Goal: Task Accomplishment & Management: Manage account settings

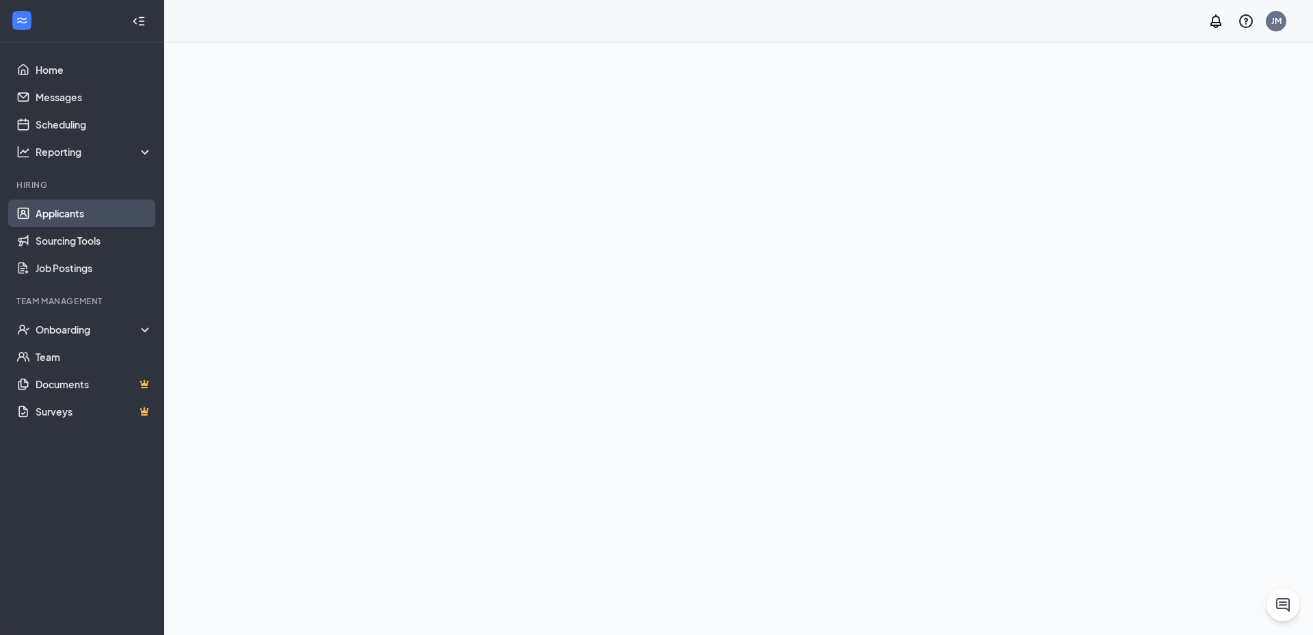
click at [131, 218] on link "Applicants" at bounding box center [94, 213] width 117 height 27
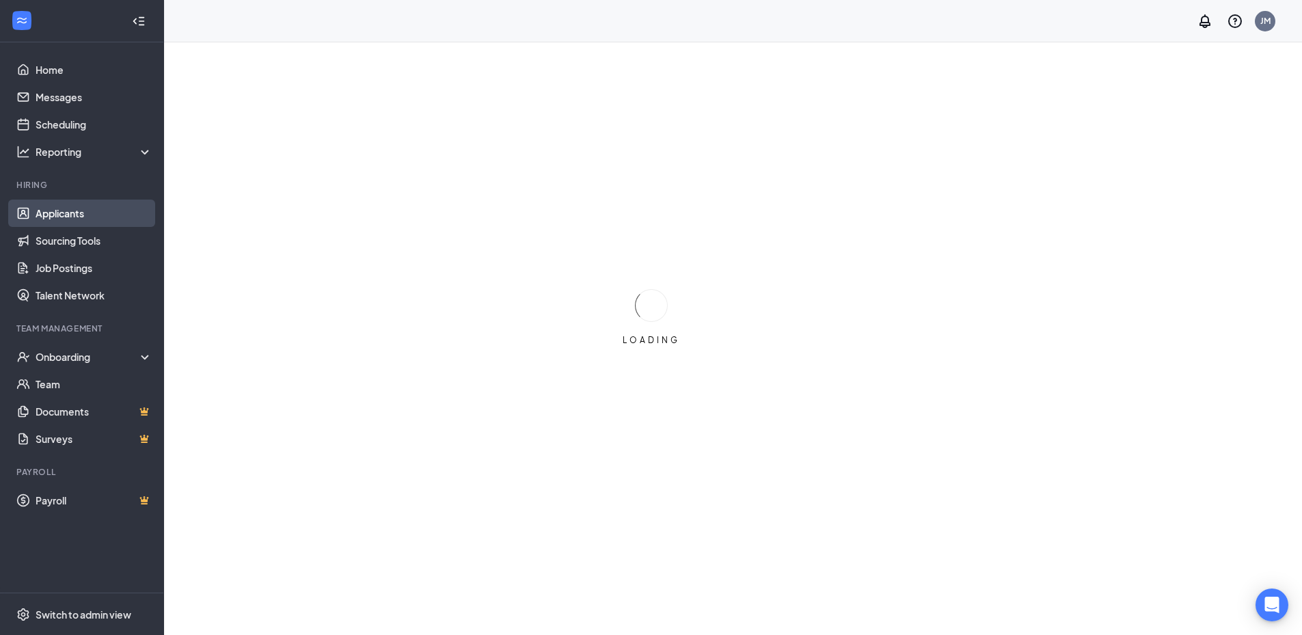
click at [90, 214] on link "Applicants" at bounding box center [94, 213] width 117 height 27
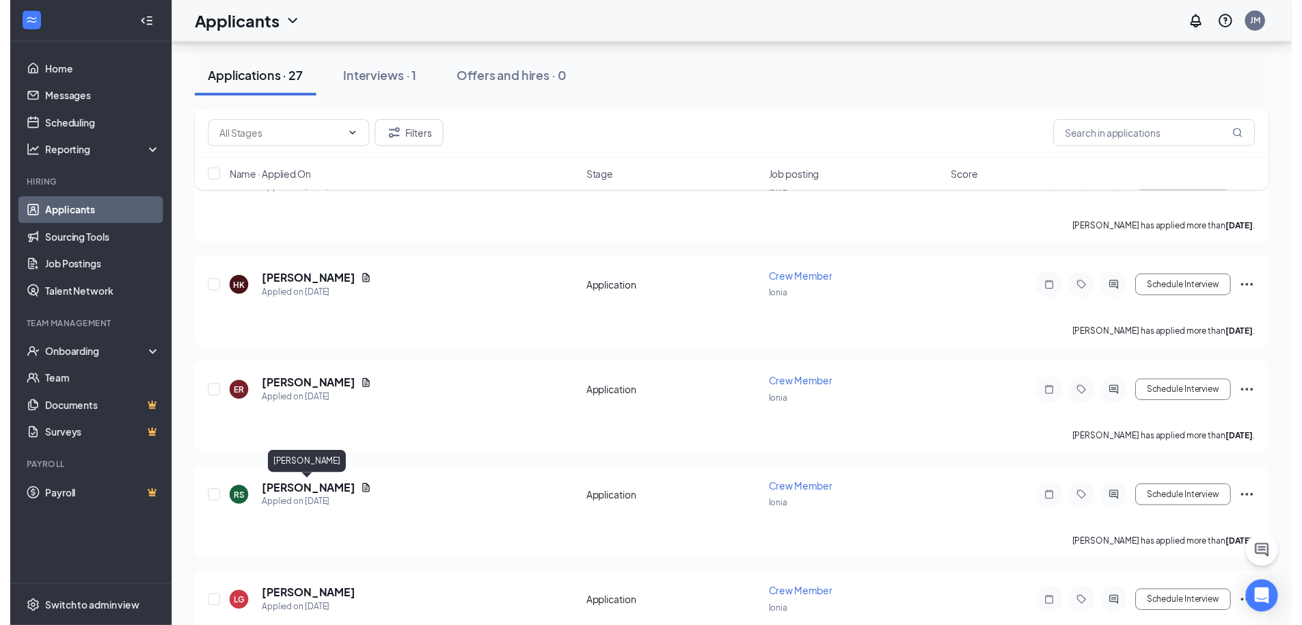
scroll to position [1448, 0]
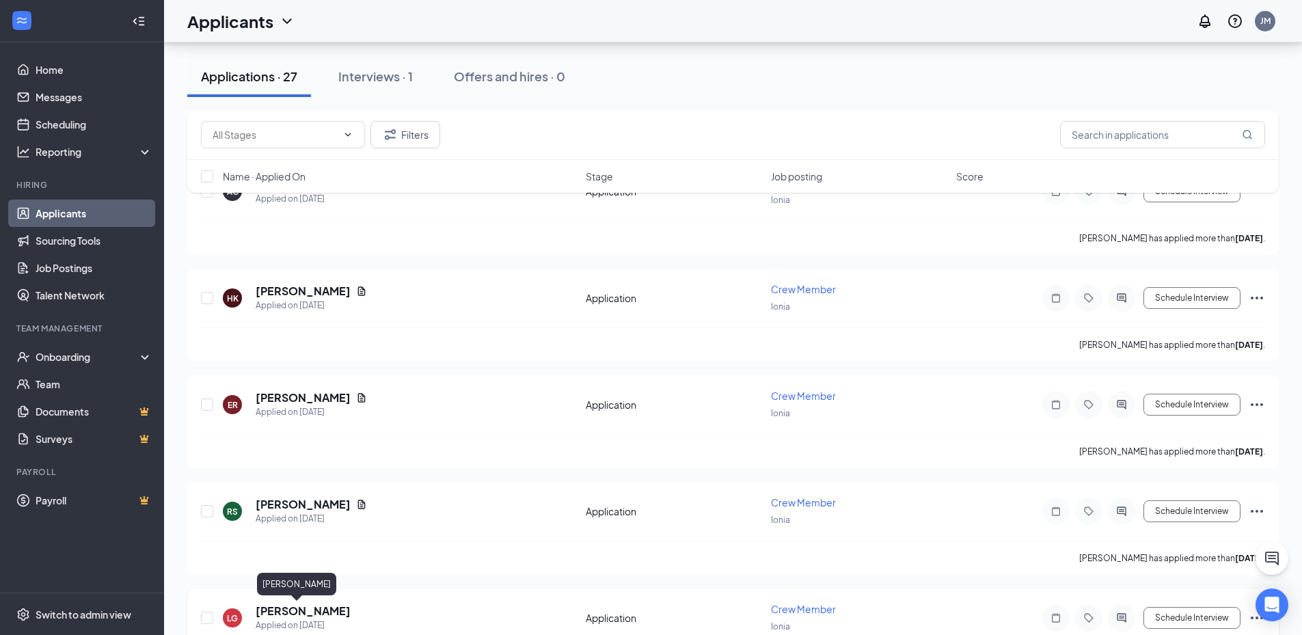
click at [278, 606] on h5 "[PERSON_NAME]" at bounding box center [303, 611] width 95 height 15
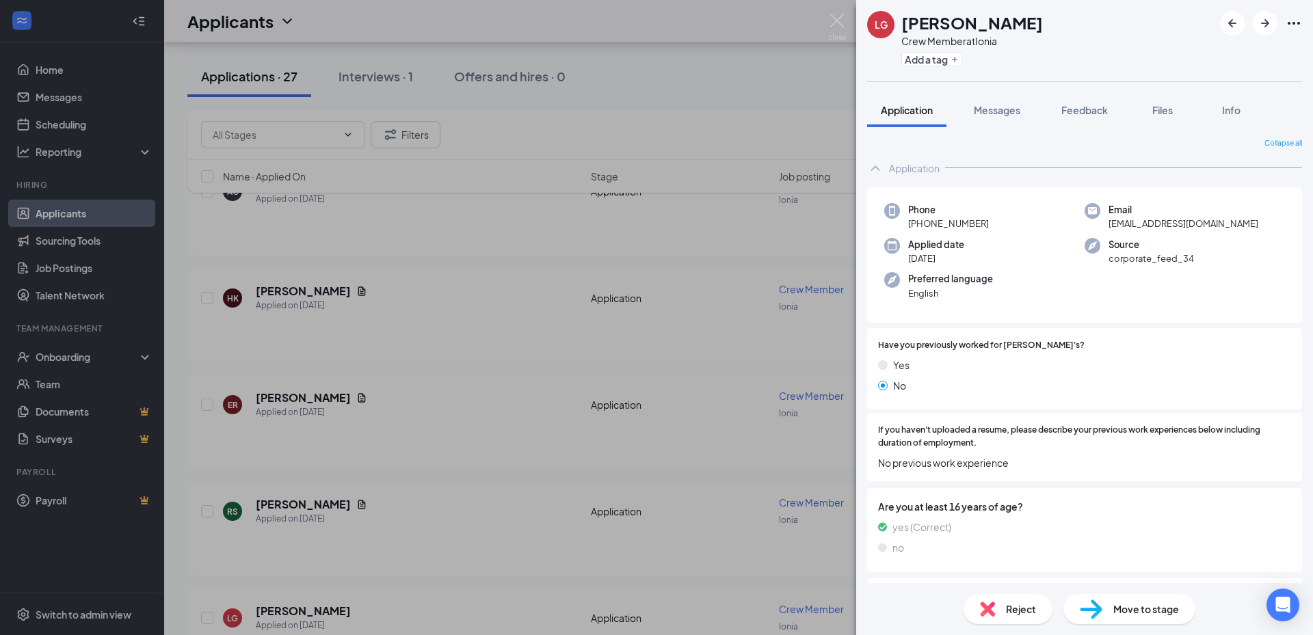
click at [485, 271] on div "LG Levi Goff Crew Member at Ionia Add a tag Application Messages Feedback Files…" at bounding box center [656, 317] width 1313 height 635
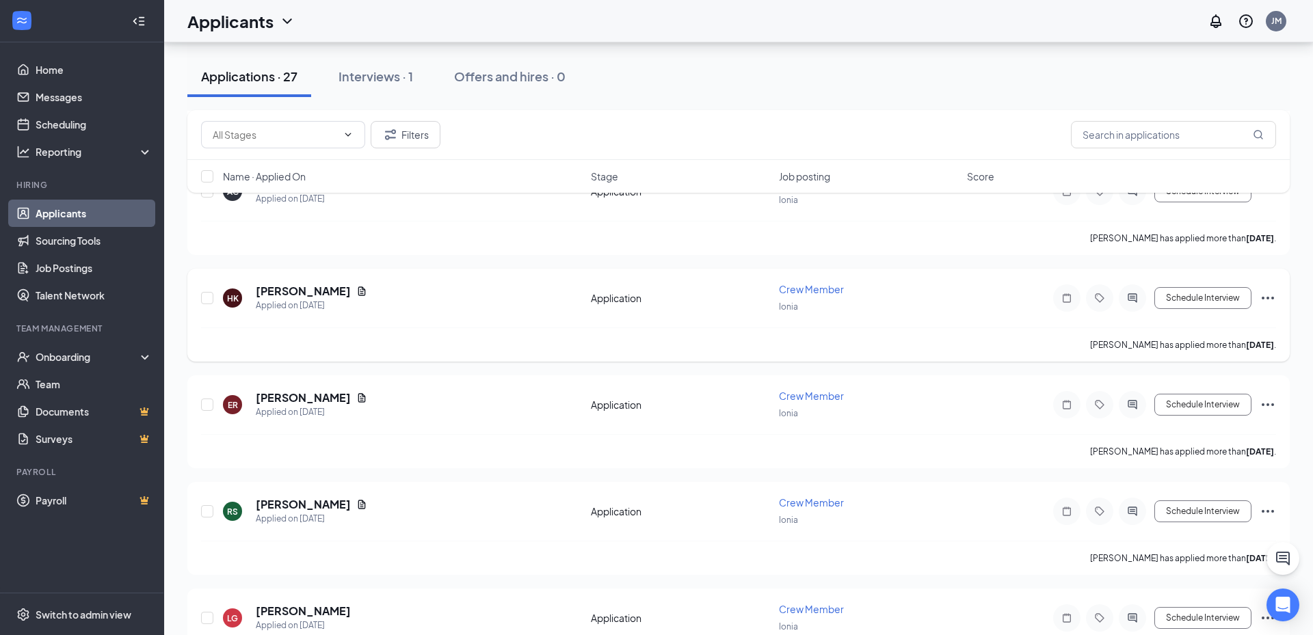
click at [482, 273] on div "HK Harleigh Kruger Applied on Sep 1 Application Crew Member Ionia Schedule Inte…" at bounding box center [738, 315] width 1102 height 93
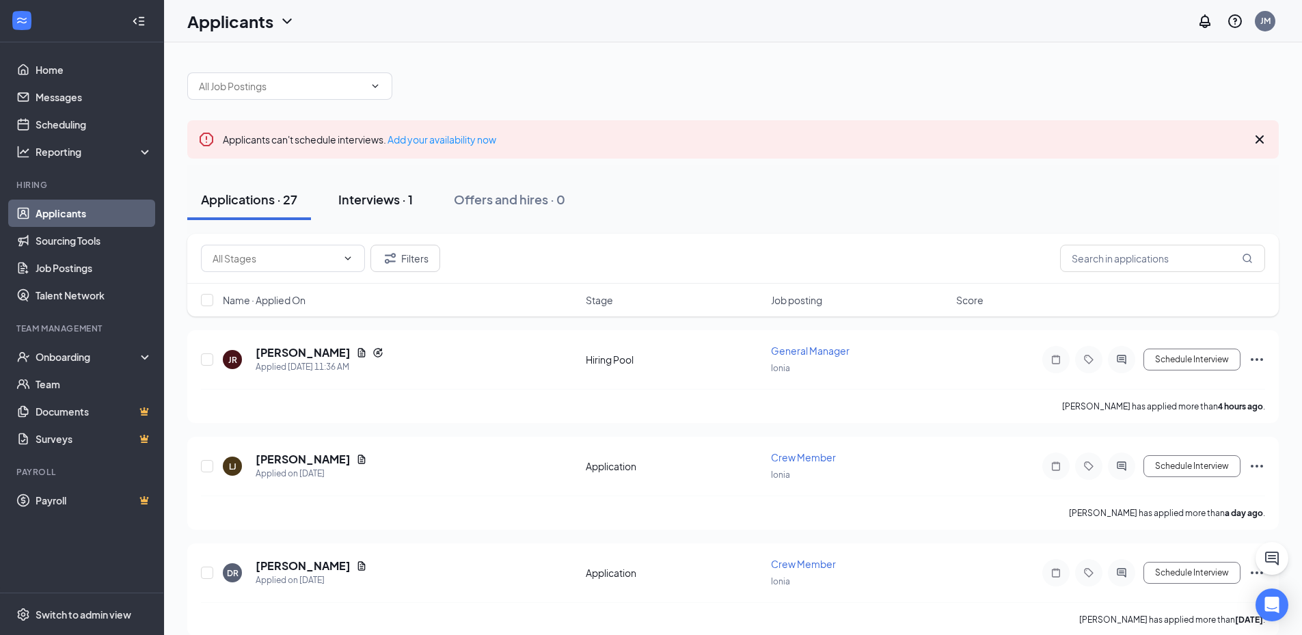
click at [401, 202] on div "Interviews · 1" at bounding box center [375, 199] width 75 height 17
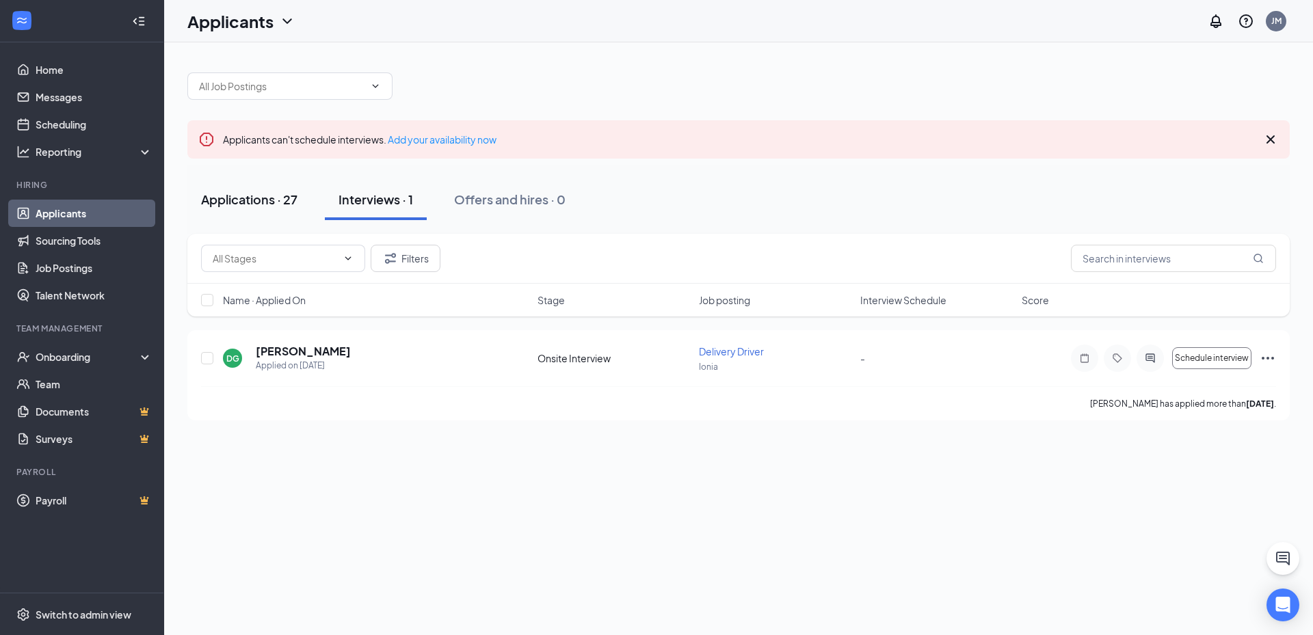
click at [253, 201] on div "Applications · 27" at bounding box center [249, 199] width 96 height 17
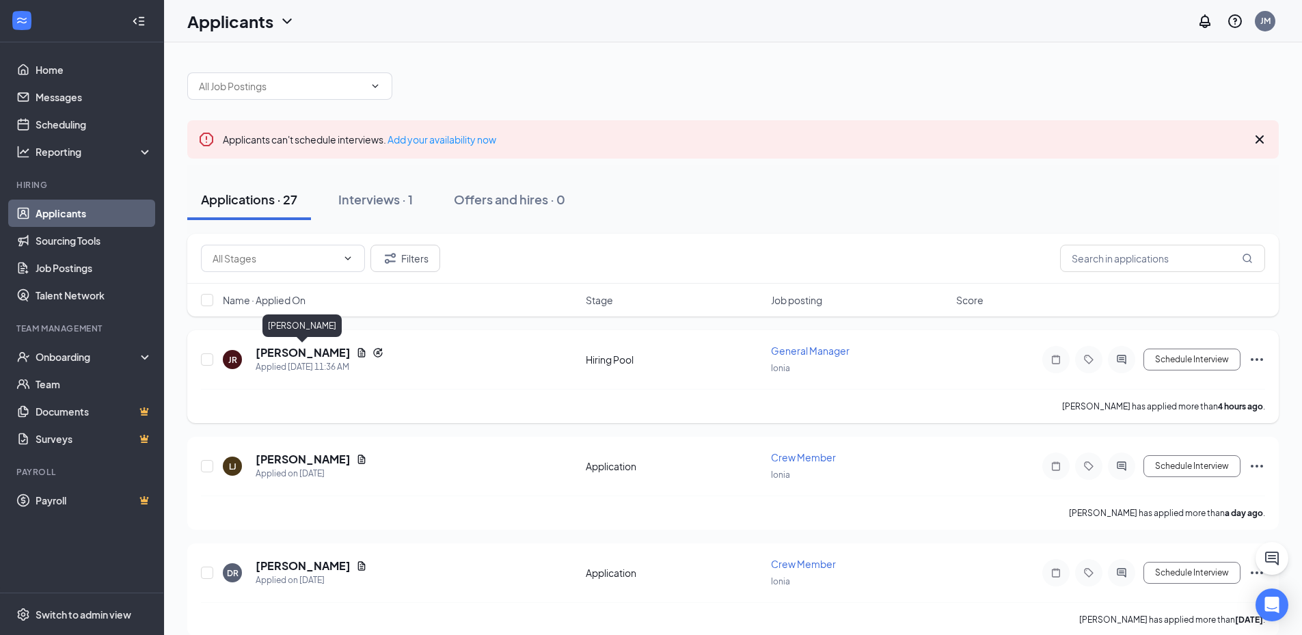
click at [289, 349] on h5 "[PERSON_NAME]" at bounding box center [303, 352] width 95 height 15
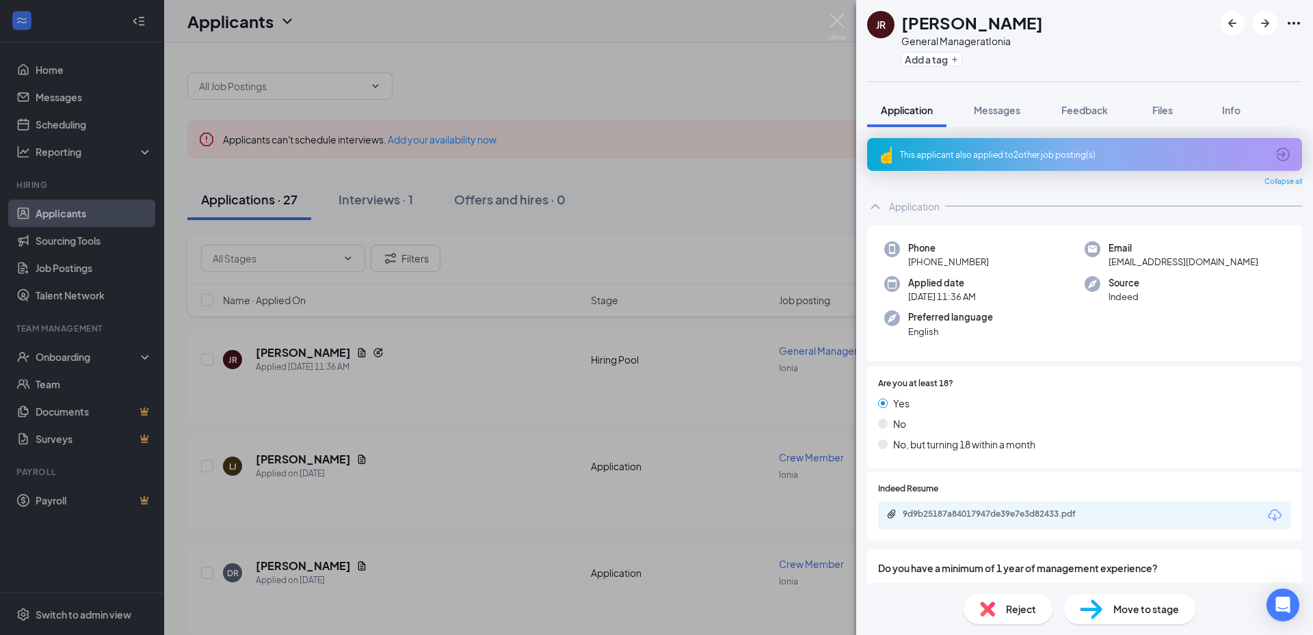
click at [1041, 155] on div "This applicant also applied to 2 other job posting(s)" at bounding box center [1083, 155] width 366 height 12
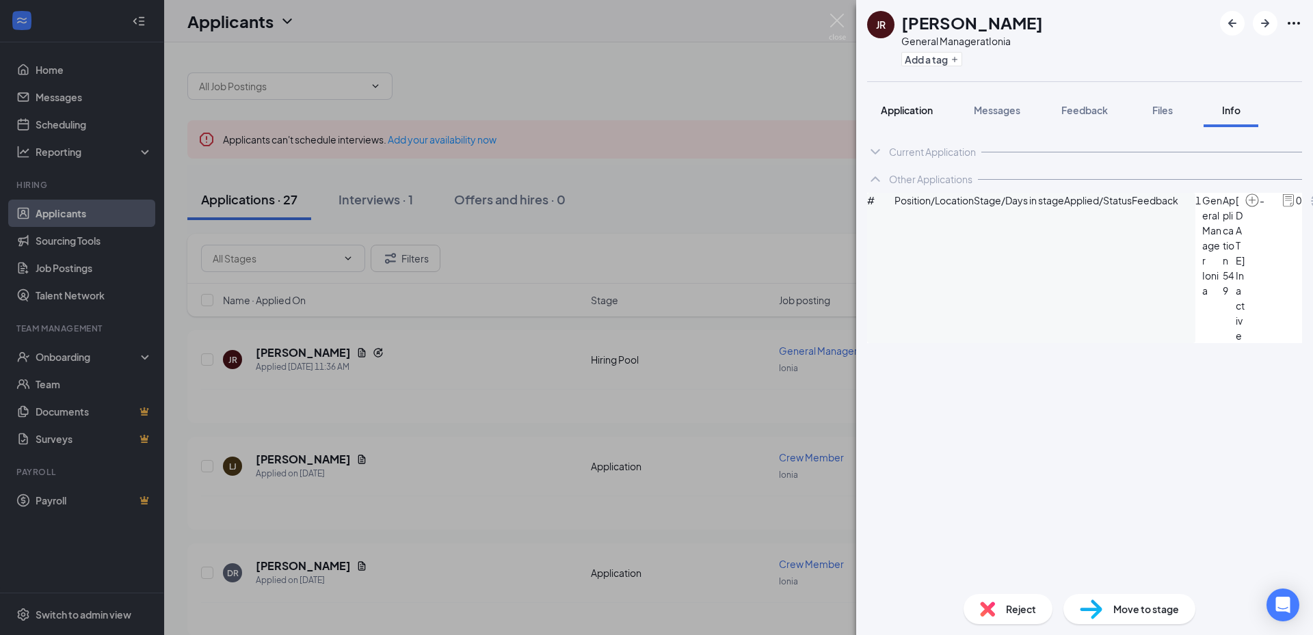
click at [899, 101] on button "Application" at bounding box center [906, 110] width 79 height 34
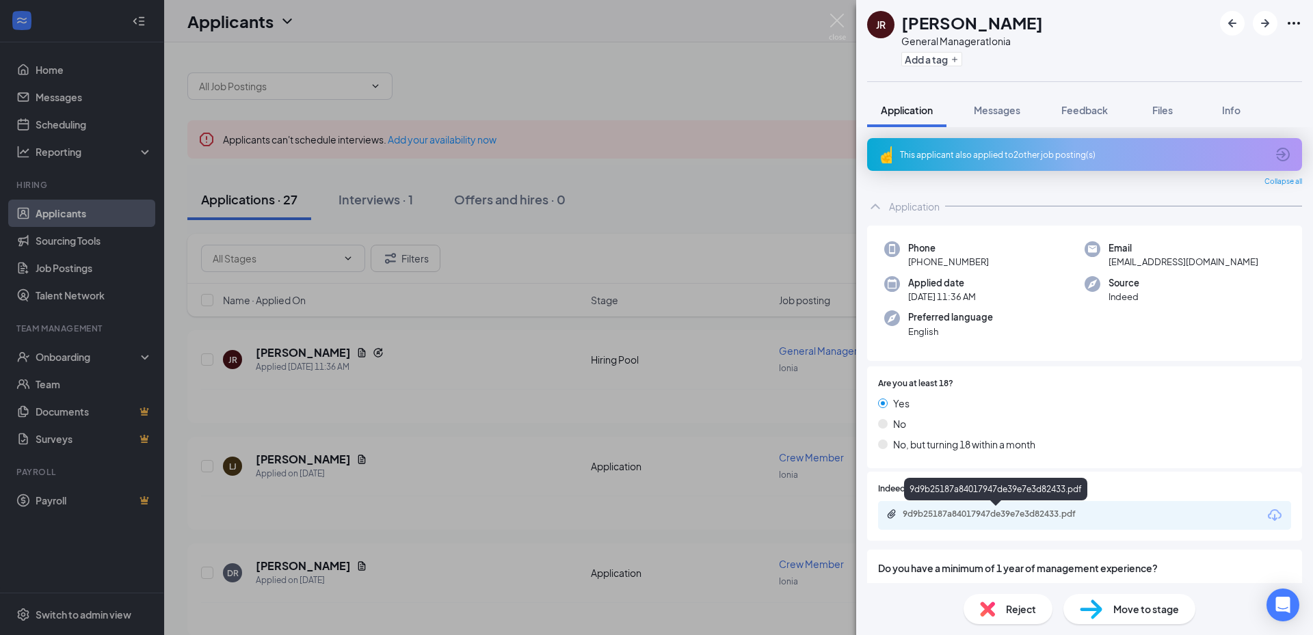
click at [979, 513] on div "9d9b25187a84017947de39e7e3d82433.pdf" at bounding box center [997, 514] width 191 height 11
click at [653, 151] on div "JR Jason Rodabaugh General Manager at Ionia Add a tag Application Messages Feed…" at bounding box center [656, 317] width 1313 height 635
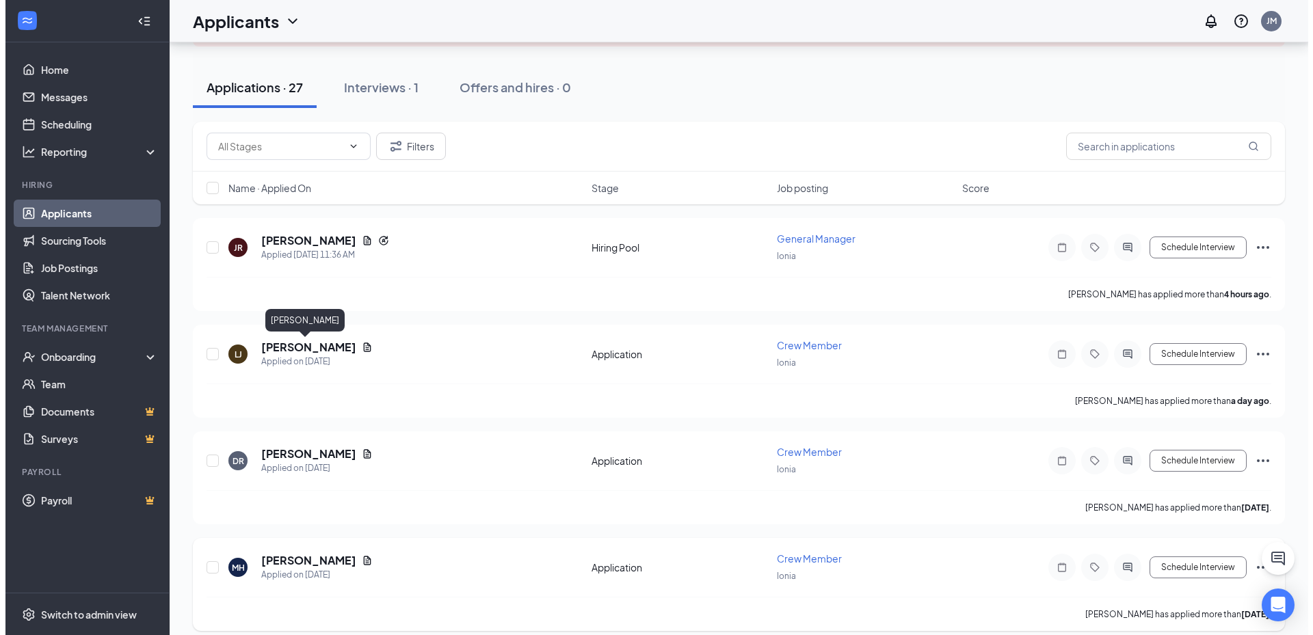
scroll to position [273, 0]
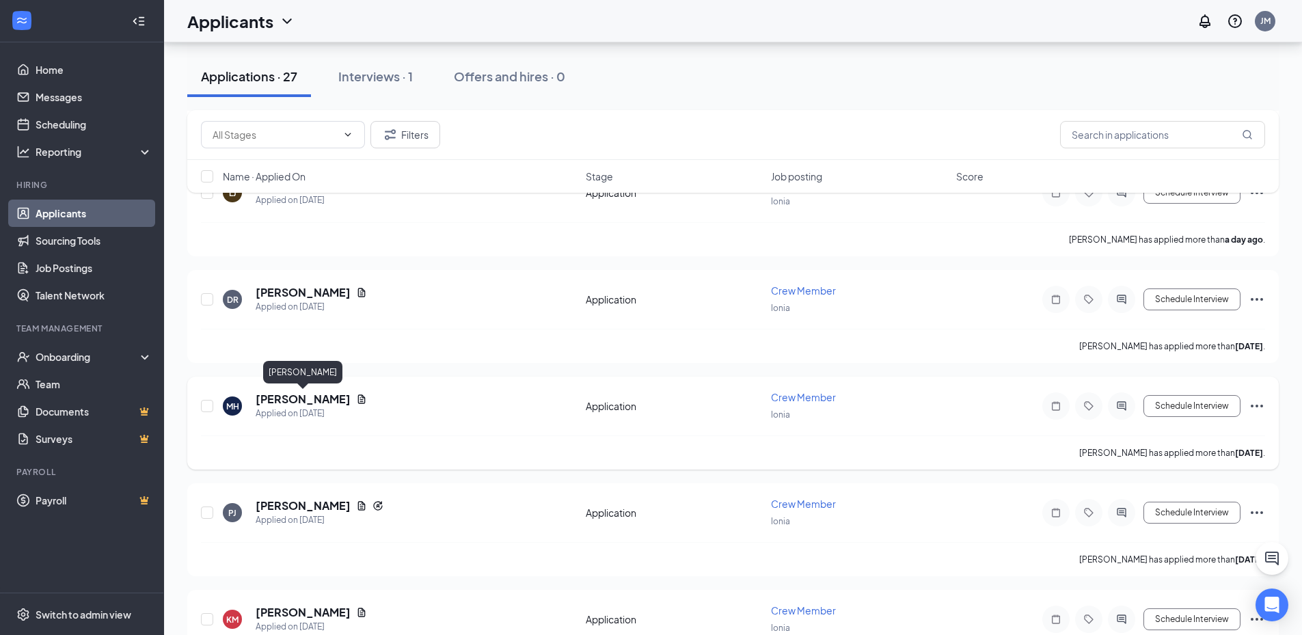
click at [304, 400] on h5 "[PERSON_NAME]" at bounding box center [303, 399] width 95 height 15
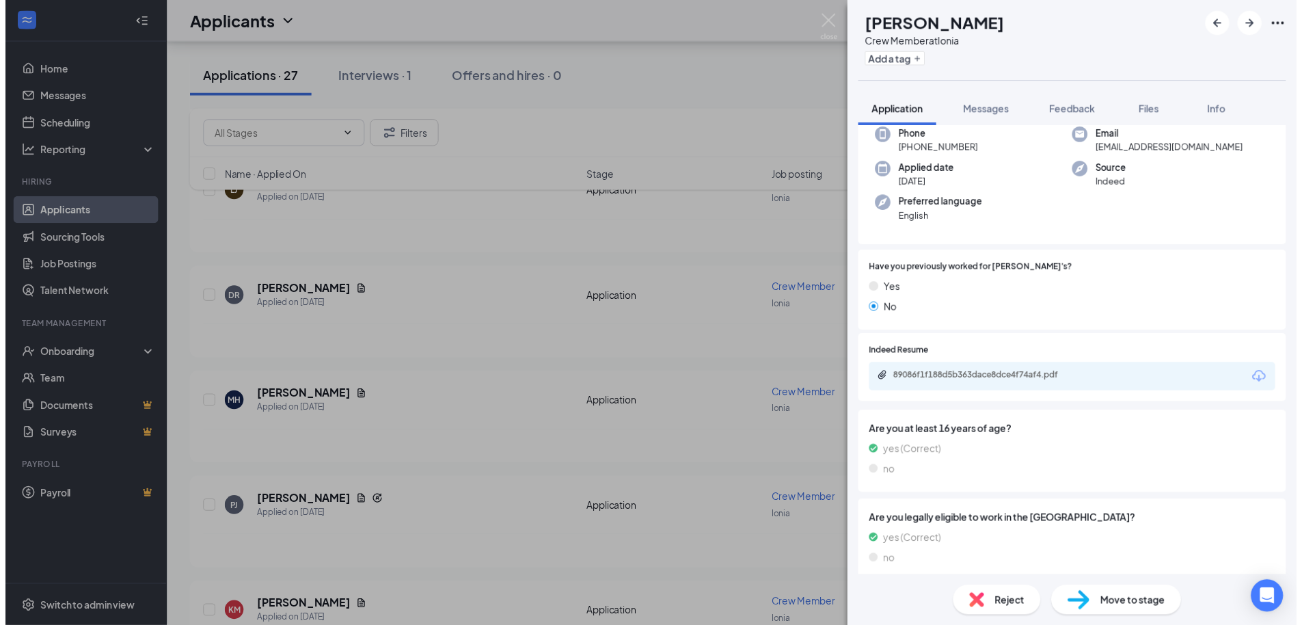
scroll to position [79, 0]
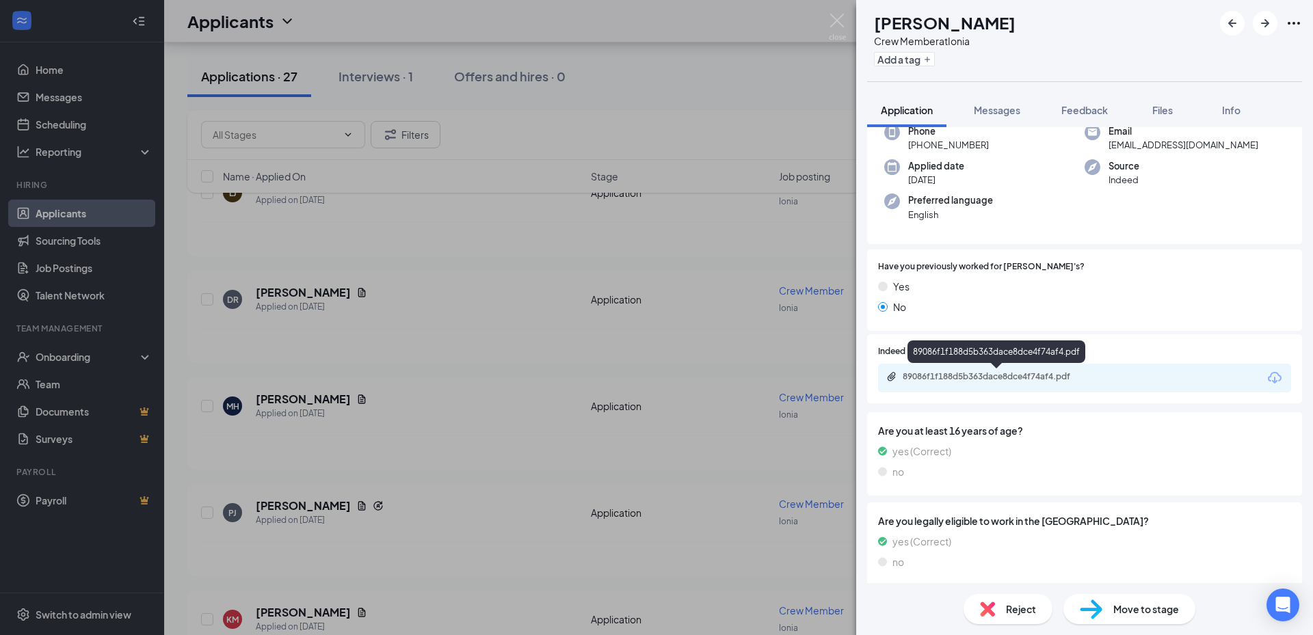
click at [987, 379] on div "89086f1f188d5b363dace8dce4f74af4.pdf" at bounding box center [997, 376] width 191 height 11
click at [841, 23] on img at bounding box center [837, 27] width 17 height 27
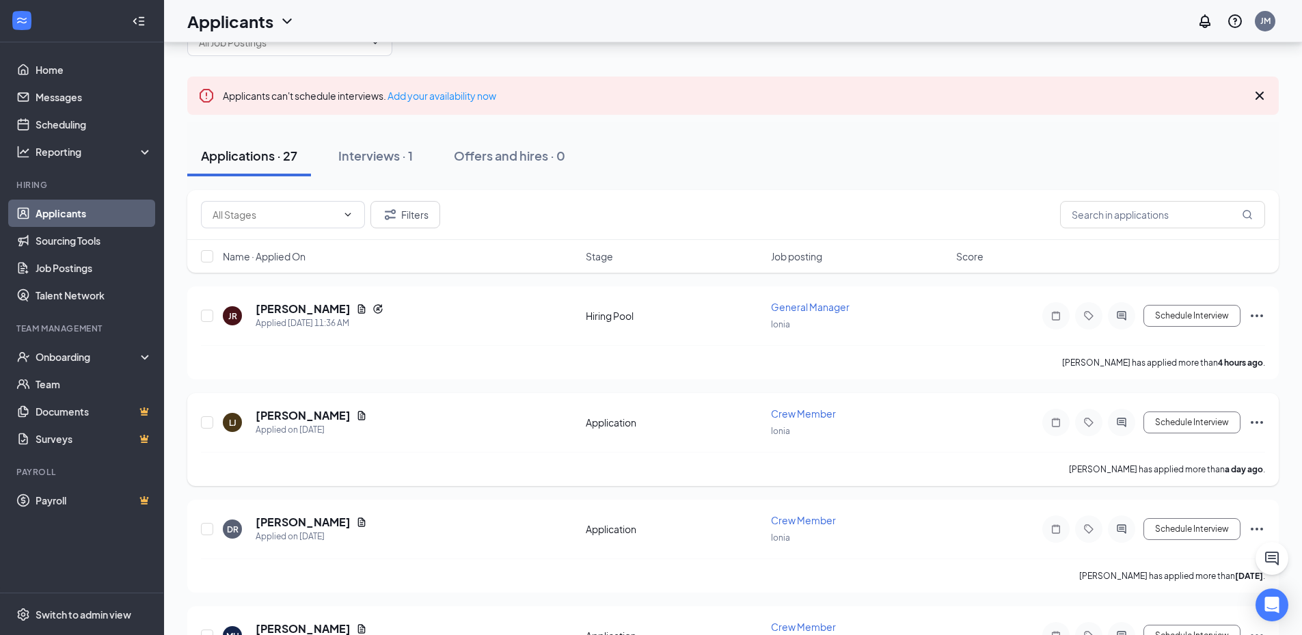
scroll to position [68, 0]
